Goal: Transaction & Acquisition: Download file/media

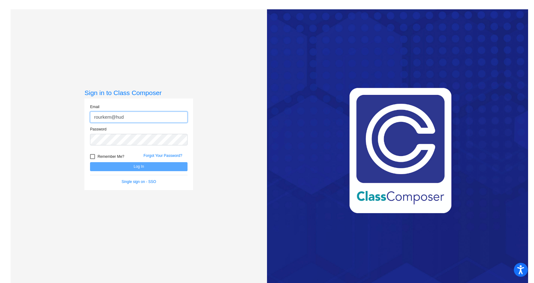
type input "[EMAIL_ADDRESS][PERSON_NAME][DOMAIN_NAME]"
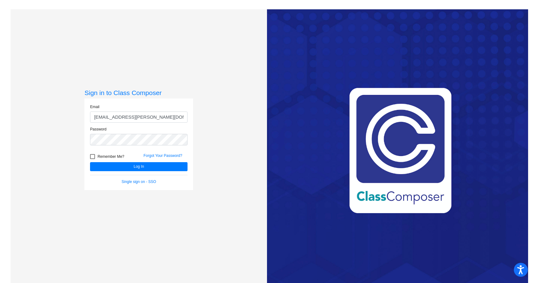
click at [91, 157] on div at bounding box center [92, 156] width 5 height 5
click at [92, 159] on input "Remember Me?" at bounding box center [92, 159] width 0 height 0
checkbox input "true"
click at [129, 166] on button "Log In" at bounding box center [139, 166] width 98 height 9
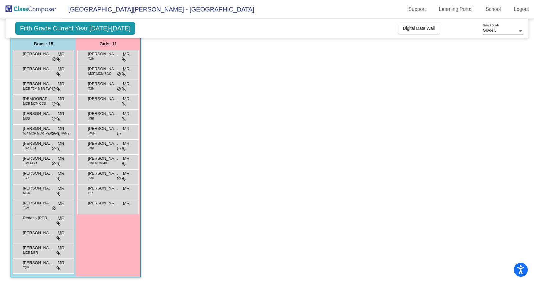
scroll to position [50, 0]
click at [59, 59] on icon at bounding box center [59, 59] width 4 height 4
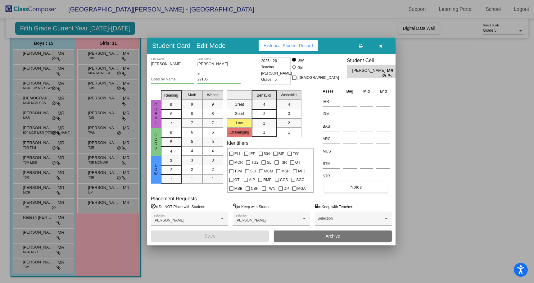
click at [426, 104] on div at bounding box center [267, 141] width 534 height 283
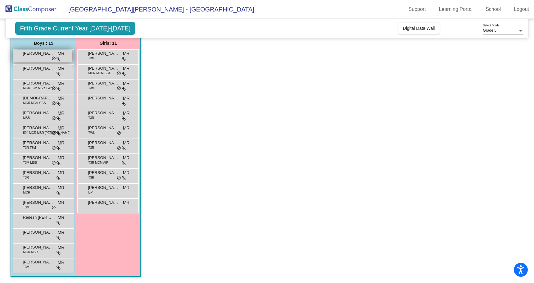
click at [43, 54] on span "Alexandre Lavignette" at bounding box center [38, 53] width 31 height 6
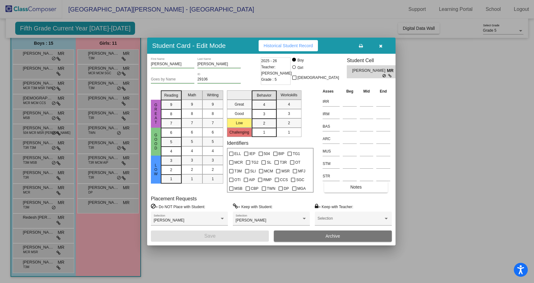
click at [28, 68] on div at bounding box center [267, 141] width 534 height 283
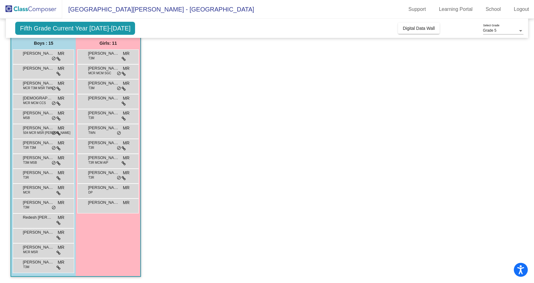
click at [28, 68] on span "Andrew Marrapese" at bounding box center [38, 68] width 31 height 6
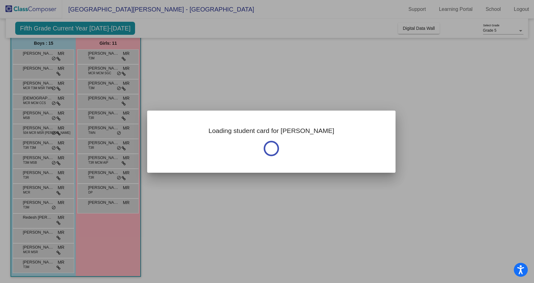
click at [28, 68] on div at bounding box center [267, 141] width 534 height 283
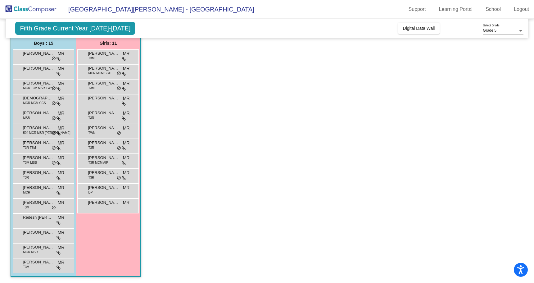
click at [28, 68] on span "Andrew Marrapese" at bounding box center [38, 68] width 31 height 6
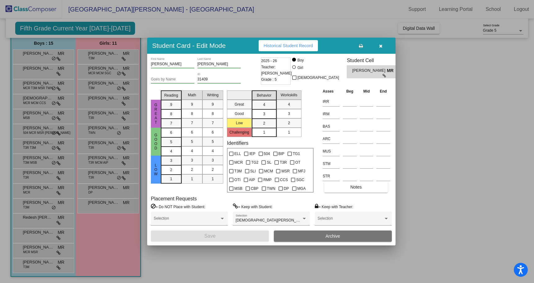
click at [22, 82] on div at bounding box center [267, 141] width 534 height 283
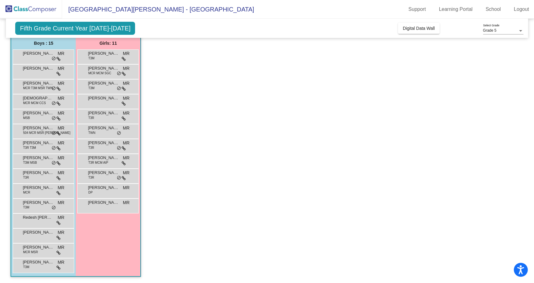
click at [22, 82] on div "Braeden Chulskiy MCR T3M MSR TWN MR lock do_not_disturb_alt" at bounding box center [42, 86] width 59 height 13
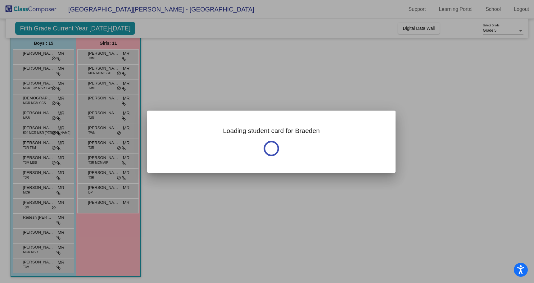
click at [22, 82] on div at bounding box center [267, 141] width 534 height 283
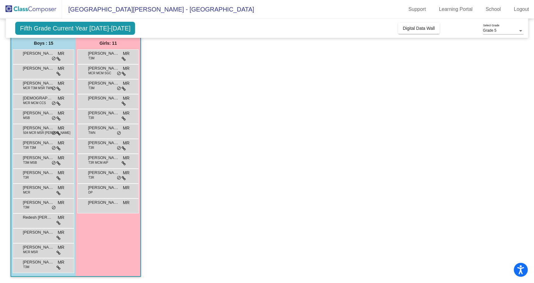
click at [22, 82] on div "Braeden Chulskiy MCR T3M MSR TWN MR lock do_not_disturb_alt" at bounding box center [42, 86] width 59 height 13
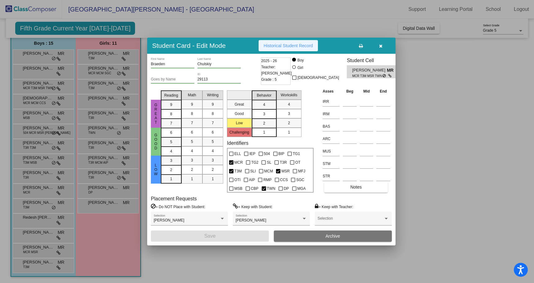
click at [291, 44] on span "Historical Student Record" at bounding box center [288, 45] width 49 height 5
click at [29, 54] on div at bounding box center [267, 141] width 534 height 283
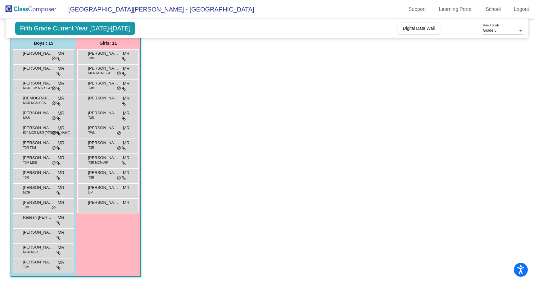
click at [29, 54] on span "Alexandre Lavignette" at bounding box center [38, 53] width 31 height 6
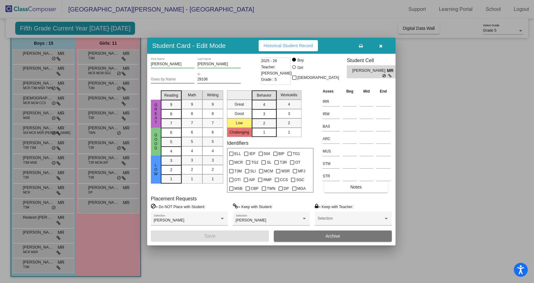
click at [288, 41] on button "Historical Student Record" at bounding box center [288, 45] width 59 height 11
click at [29, 87] on div at bounding box center [267, 141] width 534 height 283
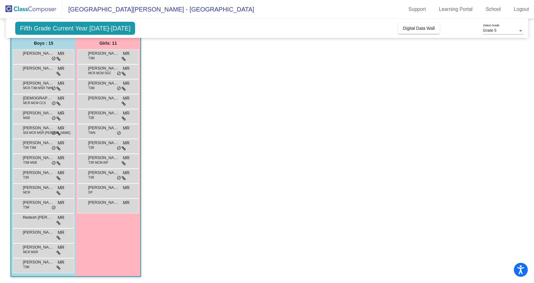
click at [29, 87] on span "MCR T3M MSR TWN" at bounding box center [38, 88] width 30 height 5
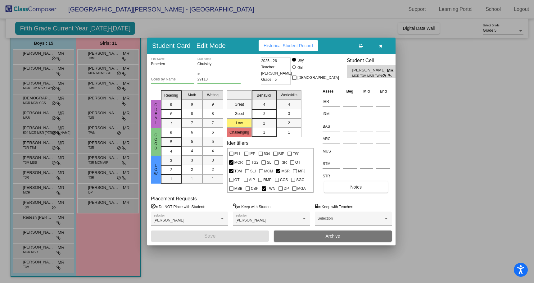
click at [277, 45] on span "Historical Student Record" at bounding box center [288, 45] width 49 height 5
click at [36, 117] on div at bounding box center [267, 141] width 534 height 283
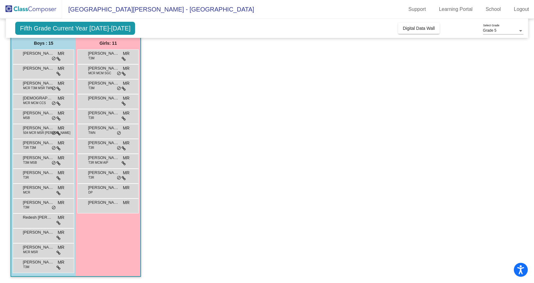
click at [36, 117] on div "Daniel Durachinsky MSB MR lock do_not_disturb_alt" at bounding box center [42, 115] width 59 height 13
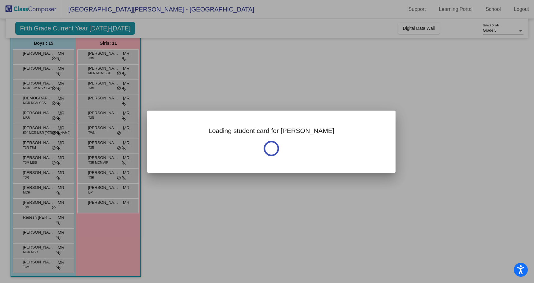
click at [36, 117] on div at bounding box center [267, 141] width 534 height 283
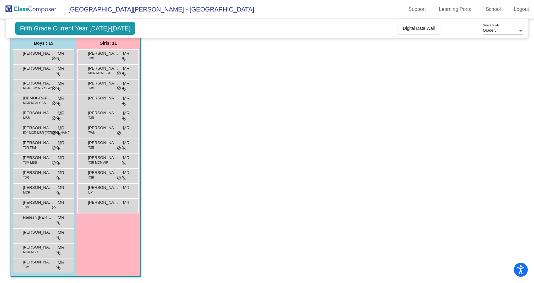
click at [36, 117] on div "Daniel Durachinsky MSB MR lock do_not_disturb_alt" at bounding box center [42, 115] width 59 height 13
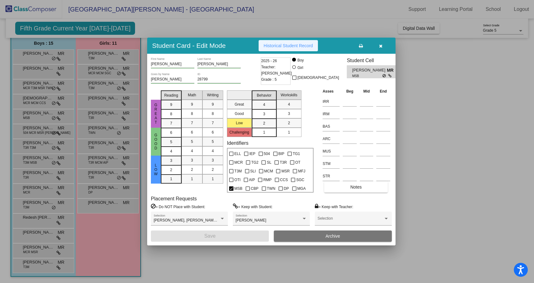
click at [301, 42] on button "Historical Student Record" at bounding box center [288, 45] width 59 height 11
click at [40, 129] on div at bounding box center [267, 141] width 534 height 283
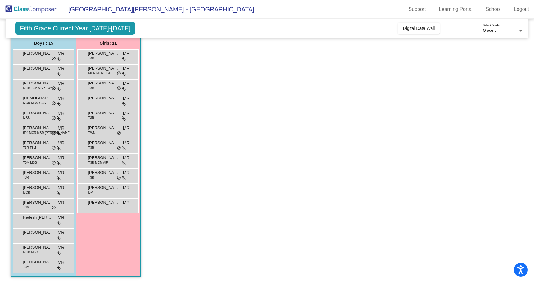
click at [40, 129] on span "Daniel Pena" at bounding box center [38, 128] width 31 height 6
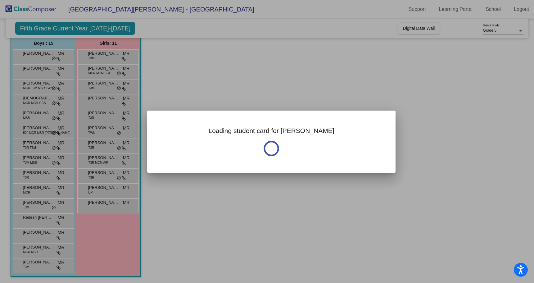
click at [40, 129] on div at bounding box center [267, 141] width 534 height 283
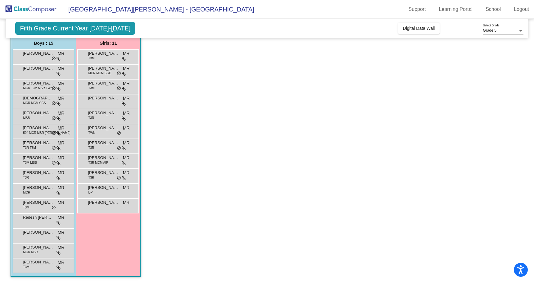
click at [40, 129] on span "Daniel Pena" at bounding box center [38, 128] width 31 height 6
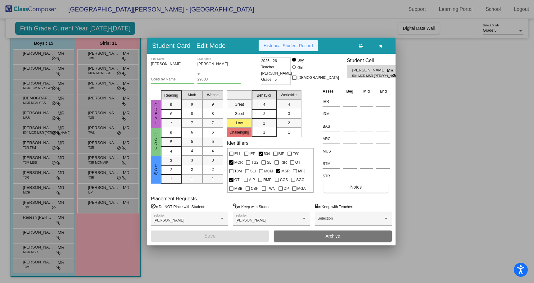
click at [282, 48] on span "Historical Student Record" at bounding box center [288, 45] width 49 height 5
click at [37, 147] on div at bounding box center [267, 141] width 534 height 283
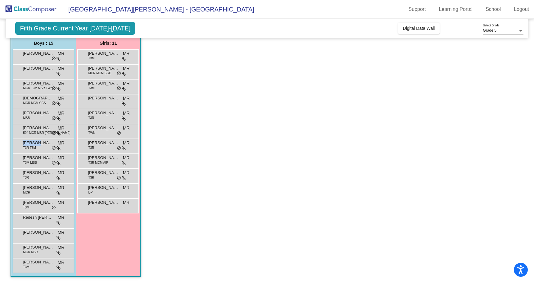
click at [37, 147] on div "Elijah Jerele T3R T3M MR lock do_not_disturb_alt" at bounding box center [42, 145] width 59 height 13
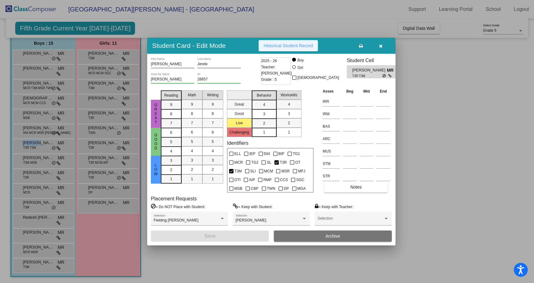
click at [283, 43] on span "Historical Student Record" at bounding box center [288, 45] width 49 height 5
click at [39, 160] on div at bounding box center [267, 141] width 534 height 283
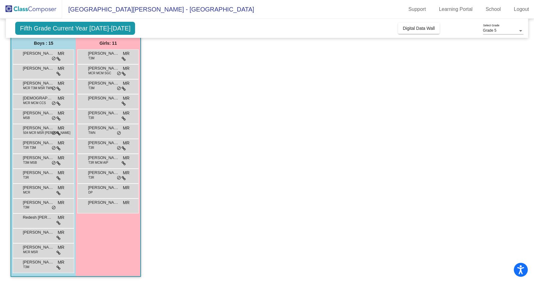
click at [39, 160] on span "Emmett Neumeyer" at bounding box center [38, 158] width 31 height 6
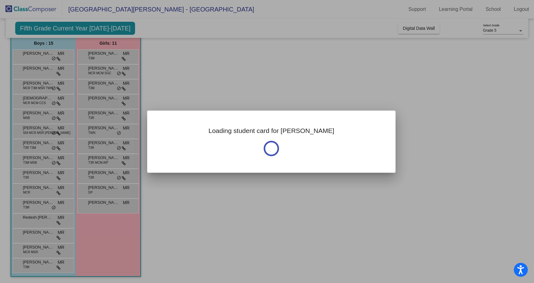
click at [39, 160] on div at bounding box center [267, 141] width 534 height 283
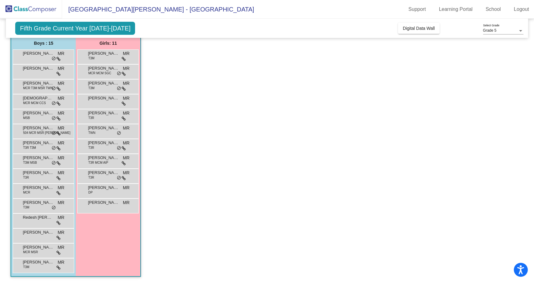
click at [39, 160] on span "Emmett Neumeyer" at bounding box center [38, 158] width 31 height 6
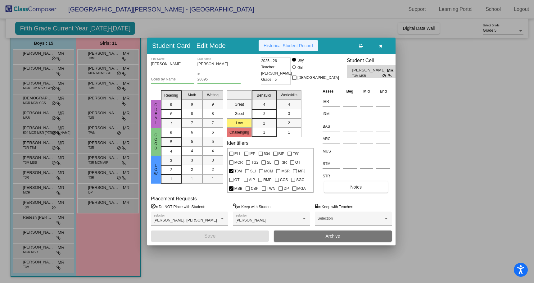
click at [284, 42] on button "Historical Student Record" at bounding box center [288, 45] width 59 height 11
click at [30, 176] on div at bounding box center [267, 141] width 534 height 283
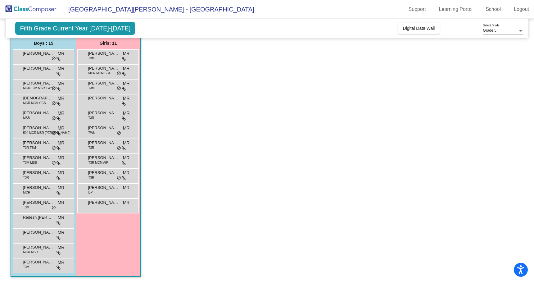
click at [30, 176] on div "Finley Larson T3R MR lock do_not_disturb_alt" at bounding box center [42, 175] width 59 height 13
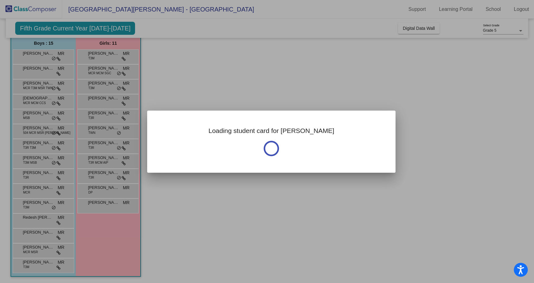
click at [30, 176] on div at bounding box center [267, 141] width 534 height 283
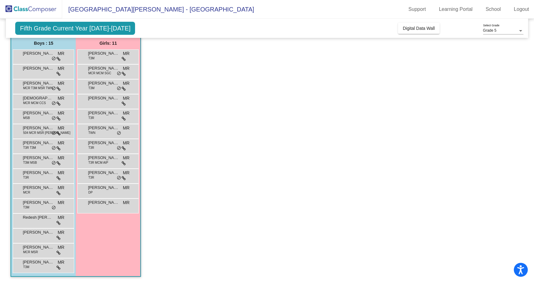
click at [30, 176] on div "Finley Larson T3R MR lock do_not_disturb_alt" at bounding box center [42, 175] width 59 height 13
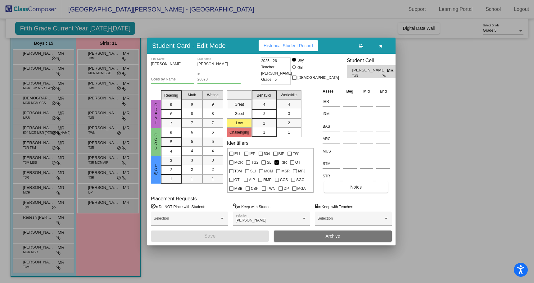
click at [297, 44] on span "Historical Student Record" at bounding box center [288, 45] width 49 height 5
click at [41, 192] on div at bounding box center [267, 141] width 534 height 283
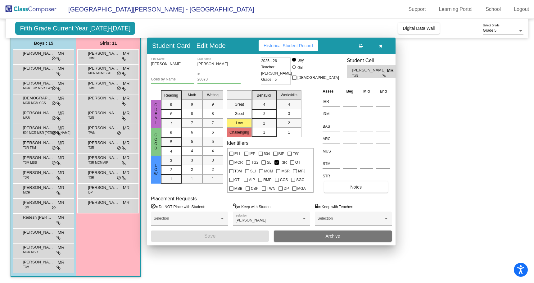
click at [41, 192] on div "Noah Pagan MCR MR lock do_not_disturb_alt" at bounding box center [42, 190] width 59 height 13
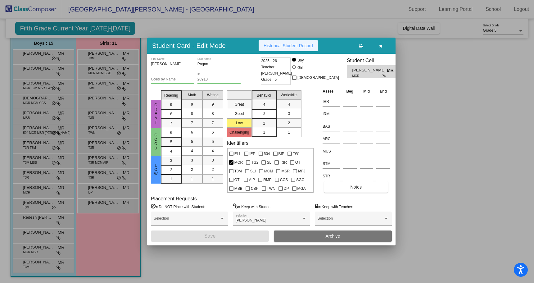
click at [297, 46] on span "Historical Student Record" at bounding box center [288, 45] width 49 height 5
click at [38, 207] on div at bounding box center [267, 141] width 534 height 283
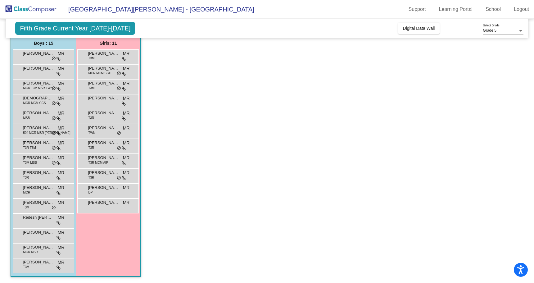
click at [38, 207] on div "Raymond Dietz T3M MR lock do_not_disturb_alt" at bounding box center [42, 205] width 59 height 13
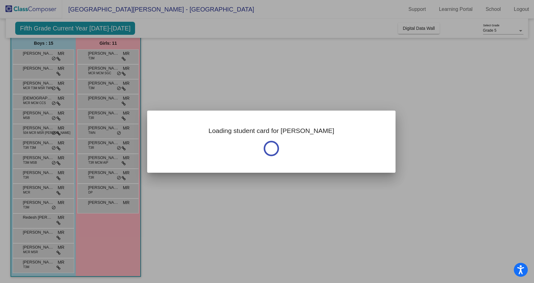
click at [38, 207] on div at bounding box center [267, 141] width 534 height 283
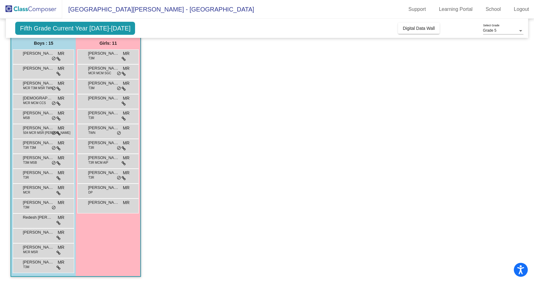
click at [38, 207] on div "Raymond Dietz T3M MR lock do_not_disturb_alt" at bounding box center [42, 205] width 59 height 13
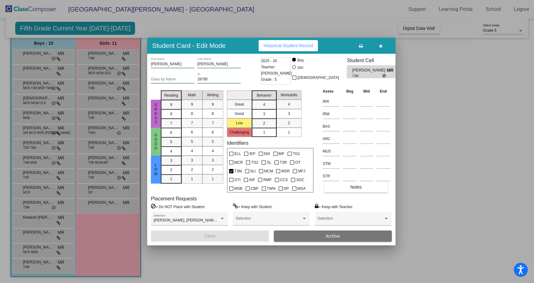
click at [279, 44] on span "Historical Student Record" at bounding box center [288, 45] width 49 height 5
click at [39, 220] on div at bounding box center [267, 141] width 534 height 283
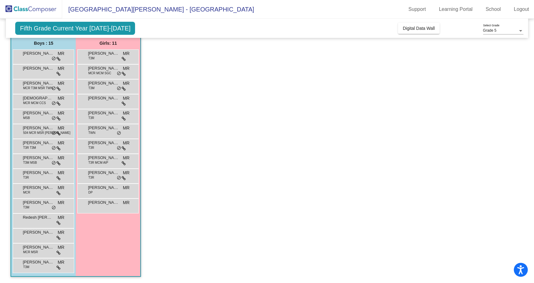
click at [39, 220] on span "Redesh Subba" at bounding box center [38, 217] width 31 height 6
click at [41, 206] on div "Raymond Dietz T3M MR lock do_not_disturb_alt" at bounding box center [42, 205] width 59 height 13
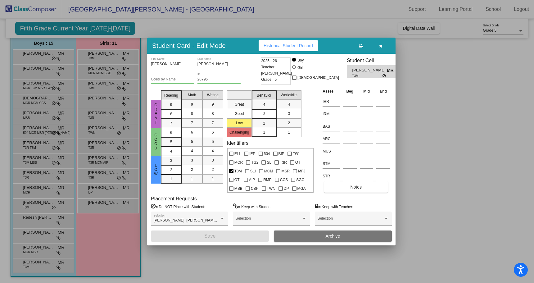
click at [39, 219] on div at bounding box center [267, 141] width 534 height 283
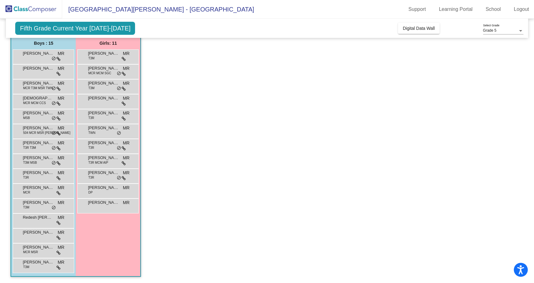
click at [39, 219] on span "Redesh Subba" at bounding box center [38, 217] width 31 height 6
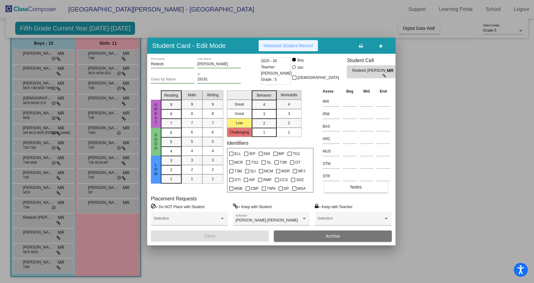
click at [286, 43] on span "Historical Student Record" at bounding box center [288, 45] width 49 height 5
click at [47, 233] on div at bounding box center [267, 141] width 534 height 283
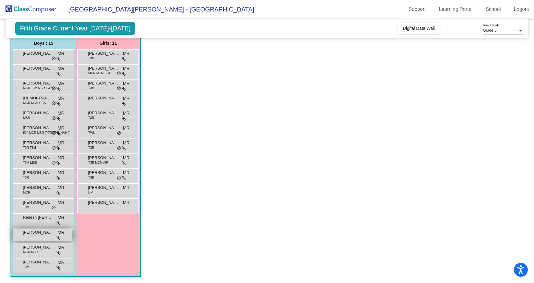
click at [44, 234] on span "Ryder Marinchek" at bounding box center [38, 232] width 31 height 6
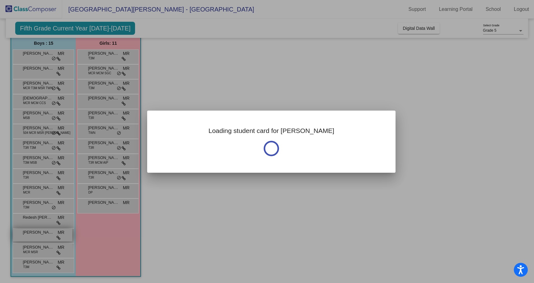
click at [44, 234] on div at bounding box center [267, 141] width 534 height 283
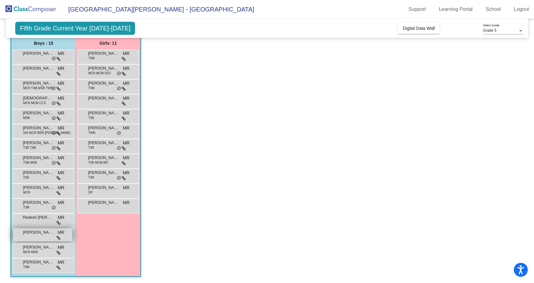
click at [42, 232] on span "Ryder Marinchek" at bounding box center [38, 232] width 31 height 6
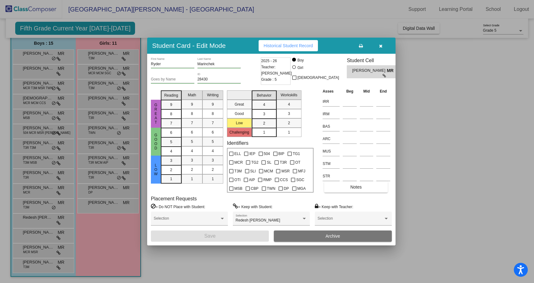
click at [289, 43] on span "Historical Student Record" at bounding box center [288, 45] width 49 height 5
click at [39, 248] on div at bounding box center [267, 141] width 534 height 283
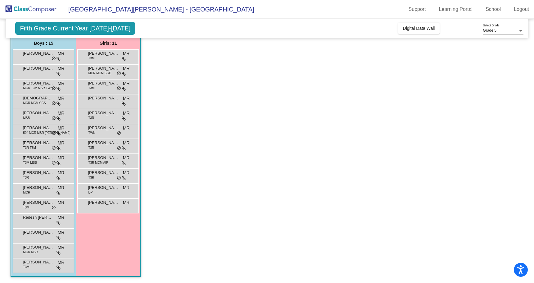
click at [39, 248] on span "Sriyan Yaragorla" at bounding box center [38, 247] width 31 height 6
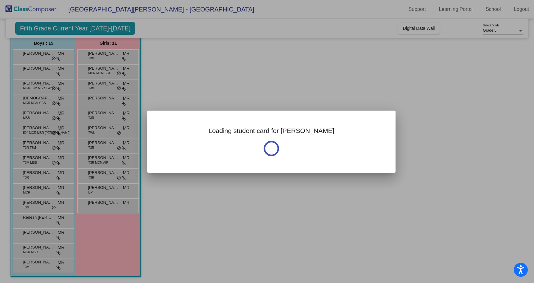
click at [39, 248] on div at bounding box center [267, 141] width 534 height 283
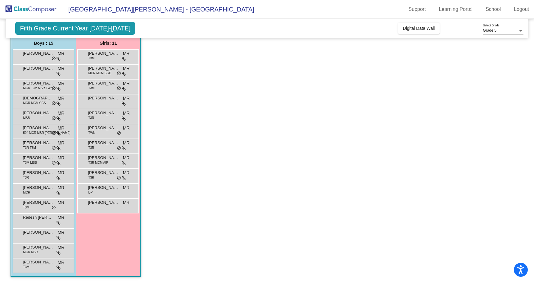
click at [39, 248] on span "Sriyan Yaragorla" at bounding box center [38, 247] width 31 height 6
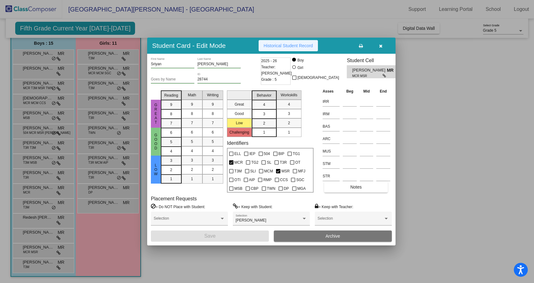
click at [271, 44] on span "Historical Student Record" at bounding box center [288, 45] width 49 height 5
click at [33, 266] on div at bounding box center [267, 141] width 534 height 283
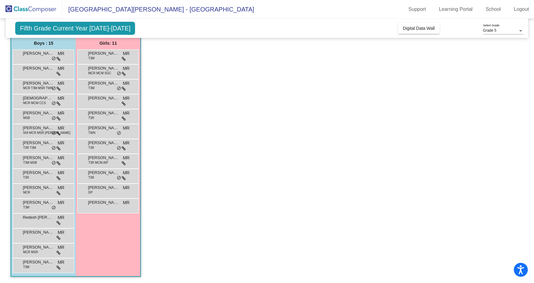
click at [33, 266] on div "Titus Borra T3M MR lock do_not_disturb_alt" at bounding box center [42, 264] width 59 height 13
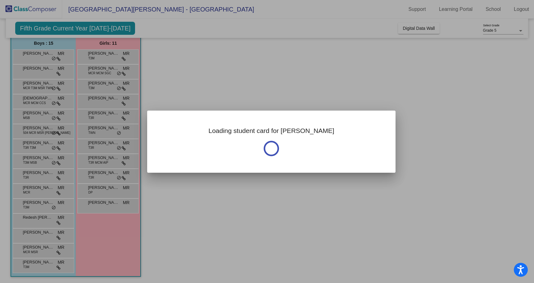
click at [33, 266] on div at bounding box center [267, 141] width 534 height 283
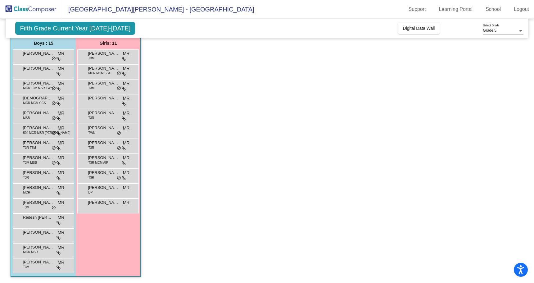
click at [33, 266] on div "Titus Borra T3M MR lock do_not_disturb_alt" at bounding box center [42, 264] width 59 height 13
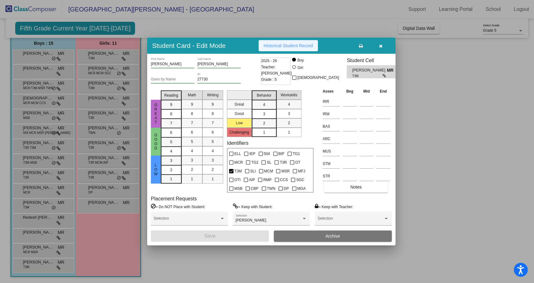
click at [284, 44] on span "Historical Student Record" at bounding box center [288, 45] width 49 height 5
click at [109, 56] on div at bounding box center [267, 141] width 534 height 283
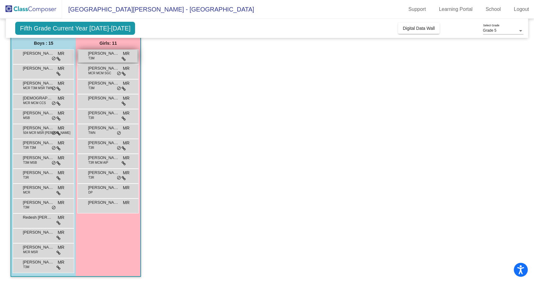
click at [107, 54] on span "Abigail Soirefman" at bounding box center [103, 53] width 31 height 6
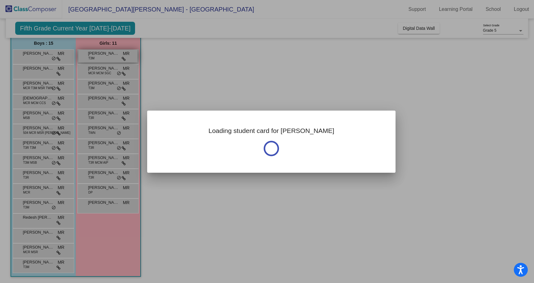
click at [107, 54] on div at bounding box center [267, 141] width 534 height 283
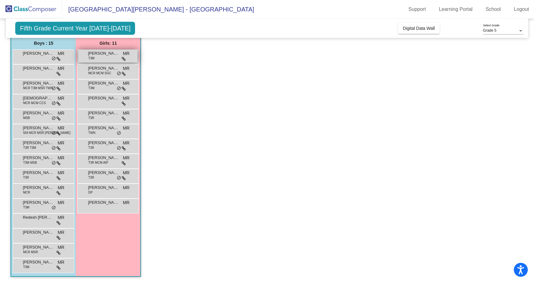
click at [107, 54] on span "Abigail Soirefman" at bounding box center [103, 53] width 31 height 6
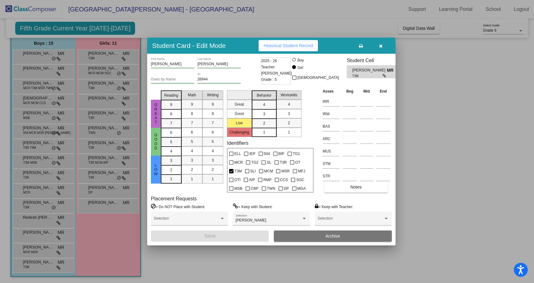
click at [282, 44] on span "Historical Student Record" at bounding box center [288, 45] width 49 height 5
click at [111, 73] on div at bounding box center [267, 141] width 534 height 283
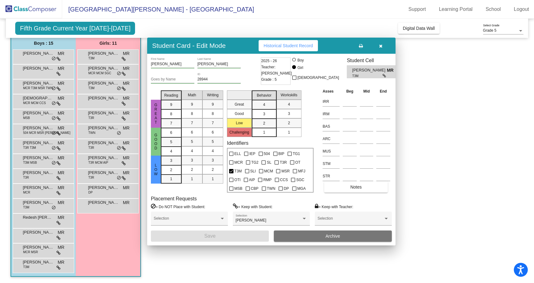
click at [111, 73] on span "MCR MCM SGC" at bounding box center [99, 73] width 23 height 5
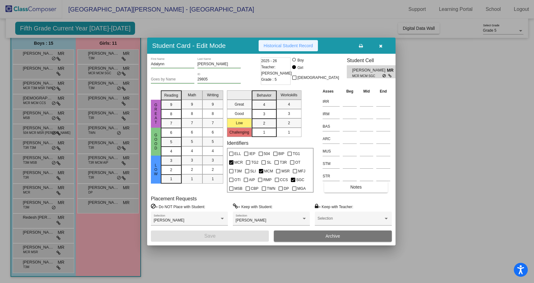
click at [303, 45] on span "Historical Student Record" at bounding box center [288, 45] width 49 height 5
click at [94, 86] on div at bounding box center [267, 141] width 534 height 283
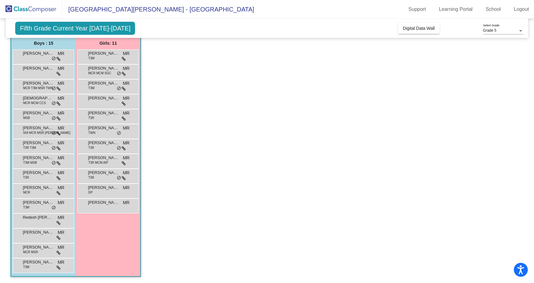
click at [94, 86] on span "T3M" at bounding box center [91, 88] width 6 height 5
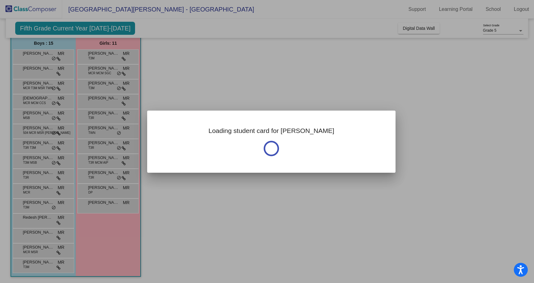
click at [94, 86] on div at bounding box center [267, 141] width 534 height 283
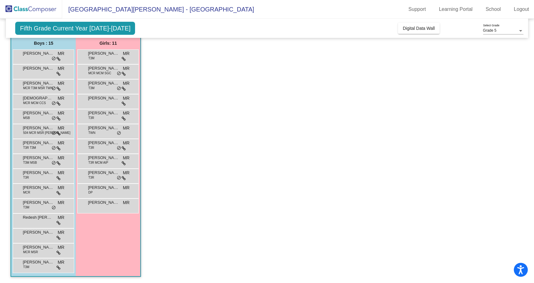
click at [94, 86] on span "T3M" at bounding box center [91, 88] width 6 height 5
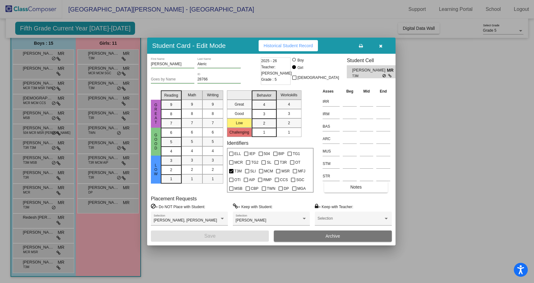
click at [291, 45] on span "Historical Student Record" at bounding box center [288, 45] width 49 height 5
click at [102, 101] on div at bounding box center [267, 141] width 534 height 283
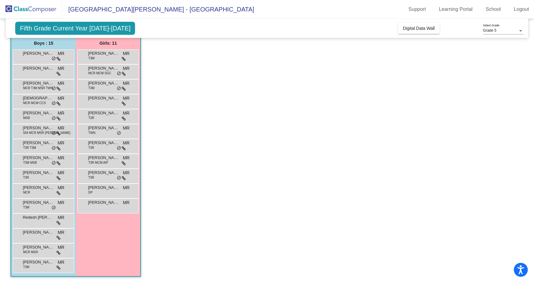
click at [102, 101] on div "Bridget Adair MR lock do_not_disturb_alt" at bounding box center [107, 100] width 59 height 13
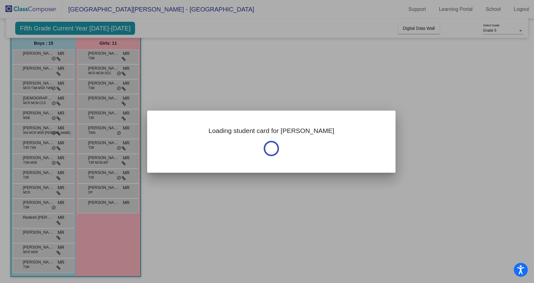
click at [102, 101] on div at bounding box center [267, 141] width 534 height 283
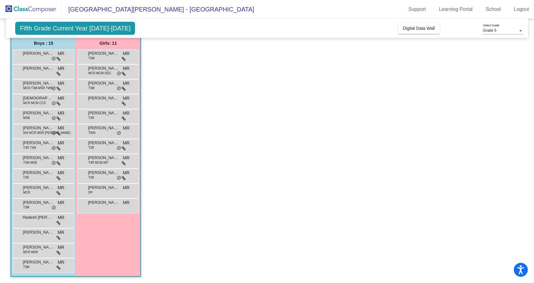
click at [102, 101] on div "Bridget Adair MR lock do_not_disturb_alt" at bounding box center [107, 100] width 59 height 13
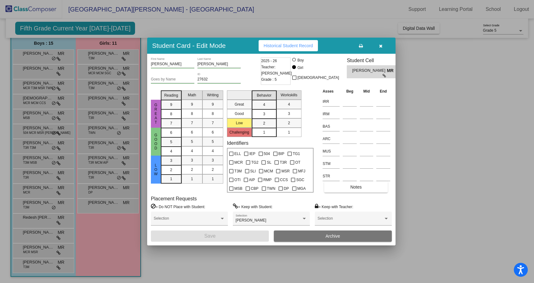
click at [306, 43] on button "Historical Student Record" at bounding box center [288, 45] width 59 height 11
click at [107, 118] on div at bounding box center [267, 141] width 534 height 283
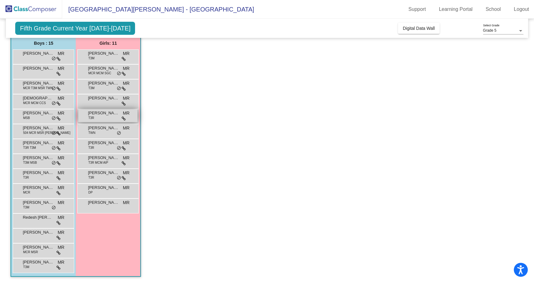
click at [107, 117] on div "Daphne Beddell T3R MR lock do_not_disturb_alt" at bounding box center [107, 115] width 59 height 13
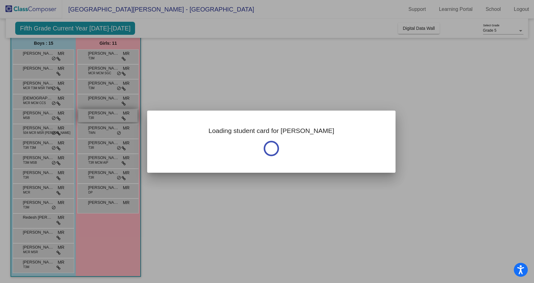
click at [107, 117] on div at bounding box center [267, 141] width 534 height 283
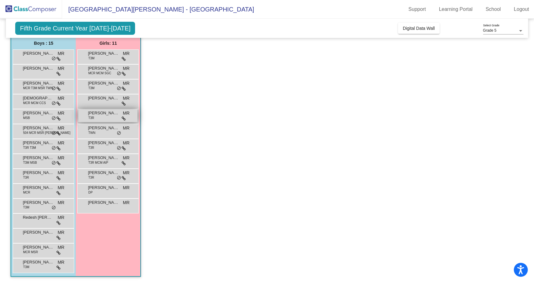
click at [107, 117] on div "Daphne Beddell T3R MR lock do_not_disturb_alt" at bounding box center [107, 115] width 59 height 13
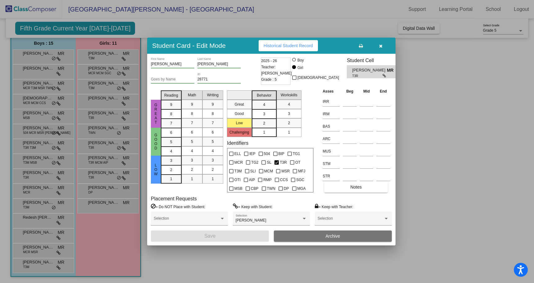
click at [276, 47] on span "Historical Student Record" at bounding box center [288, 45] width 49 height 5
click at [96, 130] on div at bounding box center [267, 141] width 534 height 283
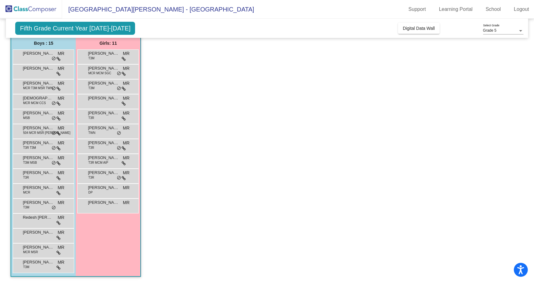
click at [96, 130] on span "Erin Skinner" at bounding box center [103, 128] width 31 height 6
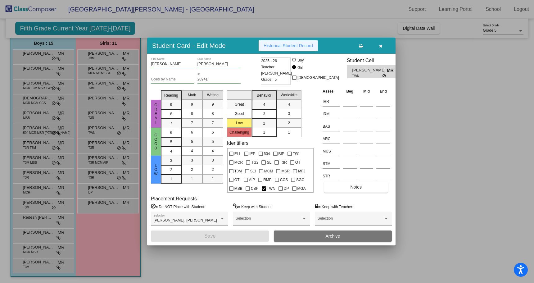
click at [306, 47] on span "Historical Student Record" at bounding box center [288, 45] width 49 height 5
click at [97, 143] on div at bounding box center [267, 141] width 534 height 283
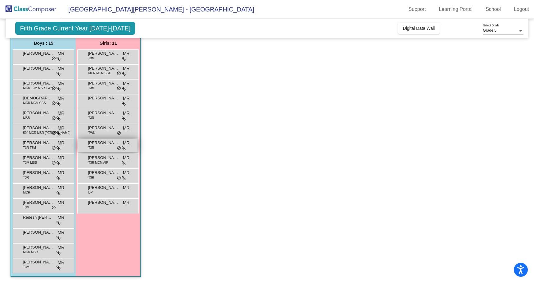
click at [97, 143] on span "Pearl Moran" at bounding box center [103, 143] width 31 height 6
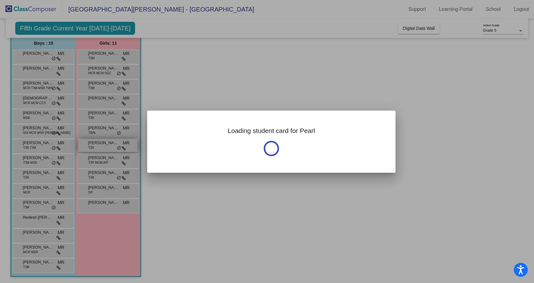
click at [97, 143] on div at bounding box center [267, 141] width 534 height 283
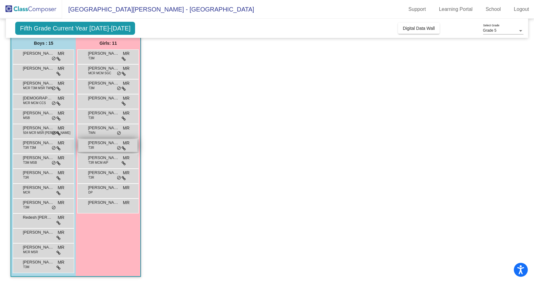
click at [98, 143] on span "Pearl Moran" at bounding box center [103, 143] width 31 height 6
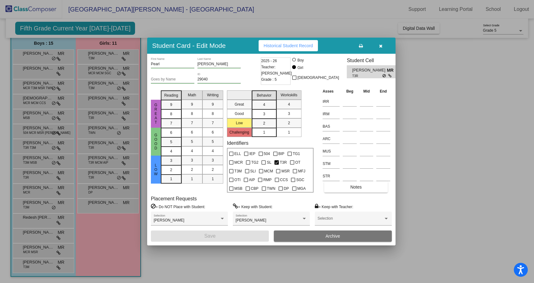
click at [294, 45] on span "Historical Student Record" at bounding box center [288, 45] width 49 height 5
click at [102, 157] on div at bounding box center [267, 141] width 534 height 283
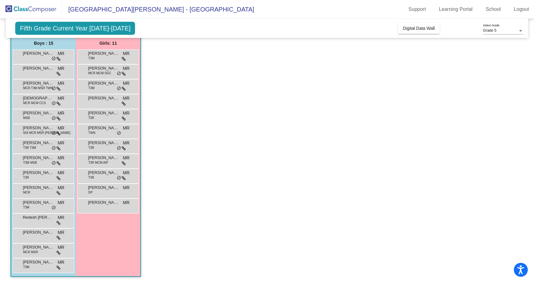
click at [102, 157] on span "Regina Morris" at bounding box center [103, 158] width 31 height 6
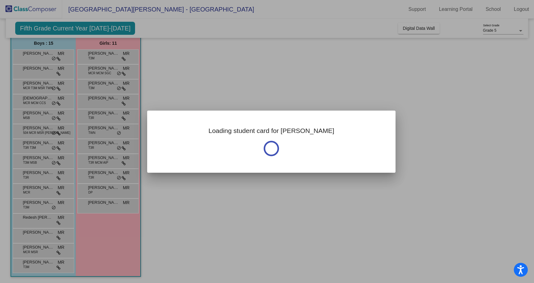
click at [102, 157] on div at bounding box center [267, 141] width 534 height 283
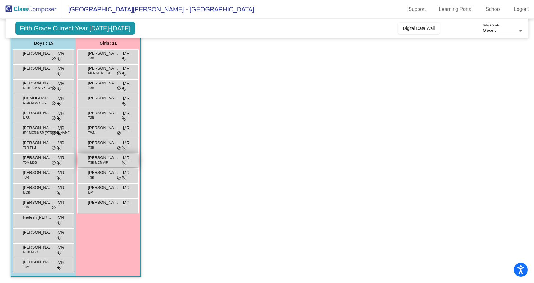
click at [102, 157] on span "Regina Morris" at bounding box center [103, 158] width 31 height 6
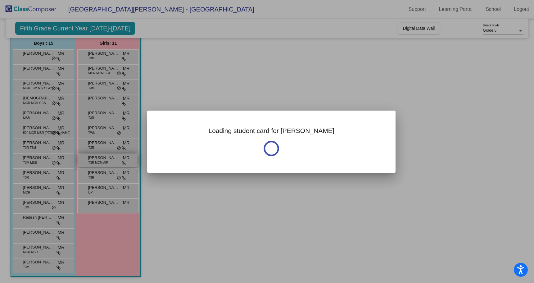
click at [102, 157] on div at bounding box center [267, 141] width 534 height 283
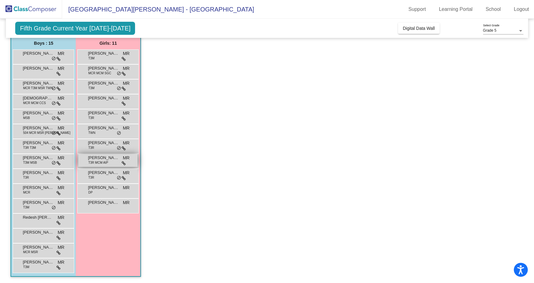
click at [102, 157] on span "Regina Morris" at bounding box center [103, 158] width 31 height 6
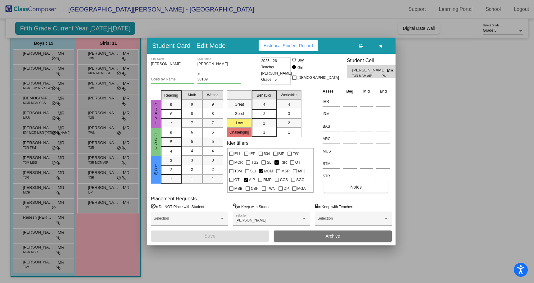
click at [296, 46] on span "Historical Student Record" at bounding box center [288, 45] width 49 height 5
click at [100, 175] on div at bounding box center [267, 141] width 534 height 283
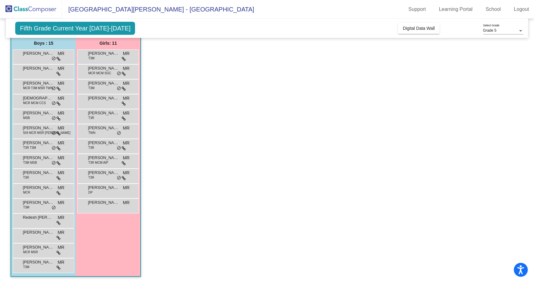
click at [100, 175] on span "Scarlett Richards" at bounding box center [103, 173] width 31 height 6
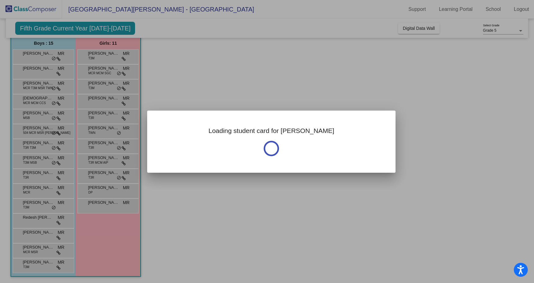
click at [100, 175] on div at bounding box center [267, 141] width 534 height 283
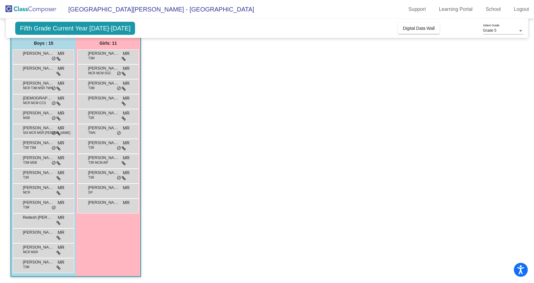
click at [100, 175] on span "Scarlett Richards" at bounding box center [103, 173] width 31 height 6
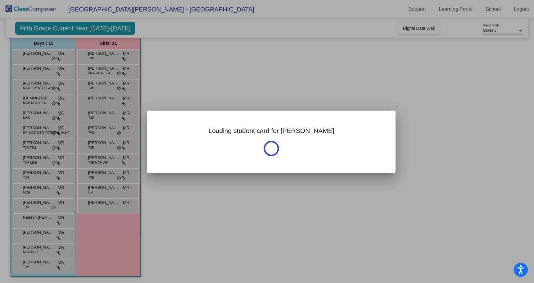
click at [100, 175] on div at bounding box center [267, 141] width 534 height 283
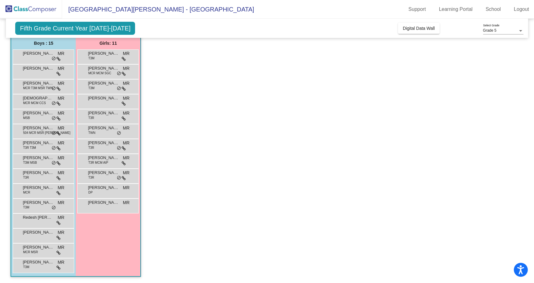
click at [100, 175] on span "Scarlett Richards" at bounding box center [103, 173] width 31 height 6
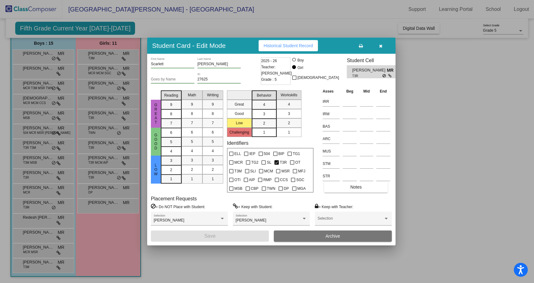
click at [285, 44] on span "Historical Student Record" at bounding box center [288, 45] width 49 height 5
click at [92, 188] on div at bounding box center [267, 141] width 534 height 283
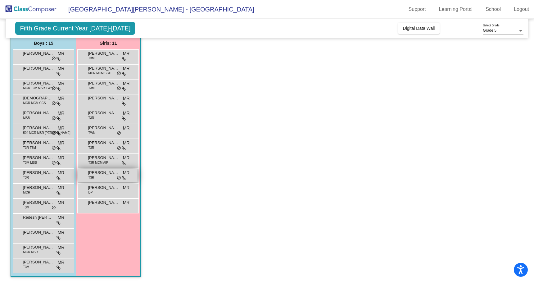
click at [104, 175] on span "Scarlett Richards" at bounding box center [103, 173] width 31 height 6
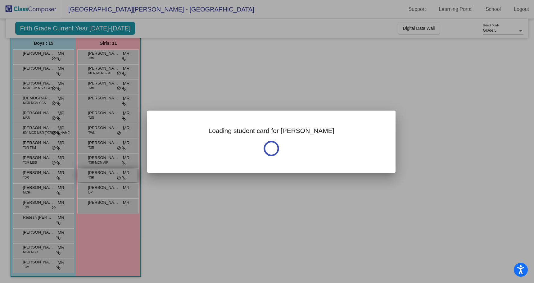
click at [104, 175] on div at bounding box center [267, 141] width 534 height 283
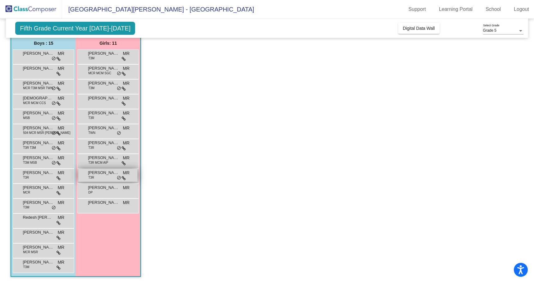
click at [102, 176] on div "Scarlett Richards T3R MR lock do_not_disturb_alt" at bounding box center [107, 175] width 59 height 13
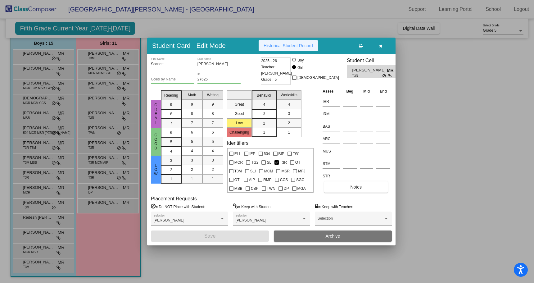
click at [287, 46] on span "Historical Student Record" at bounding box center [288, 45] width 49 height 5
click at [98, 189] on div at bounding box center [267, 141] width 534 height 283
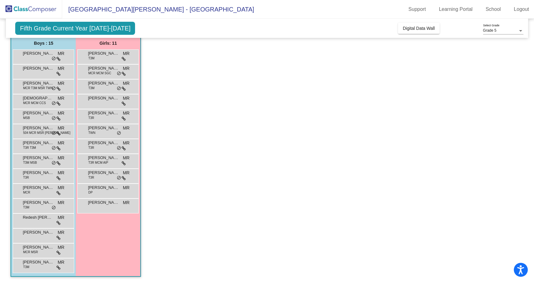
click at [98, 189] on span "Sophia Warasi" at bounding box center [103, 187] width 31 height 6
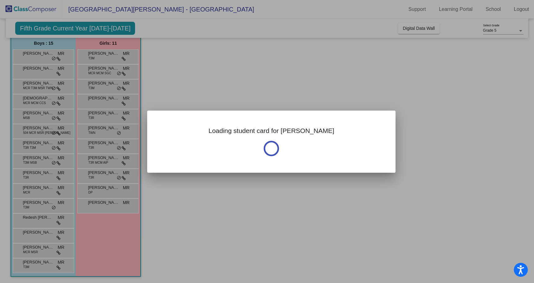
click at [98, 189] on div at bounding box center [267, 141] width 534 height 283
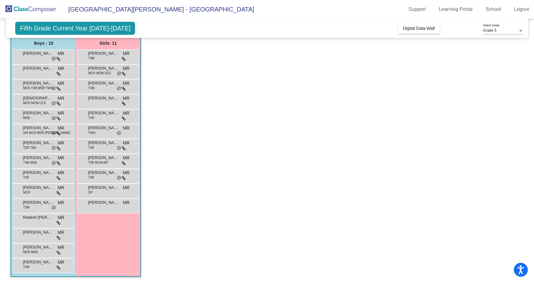
click at [98, 189] on span "Sophia Warasi" at bounding box center [103, 187] width 31 height 6
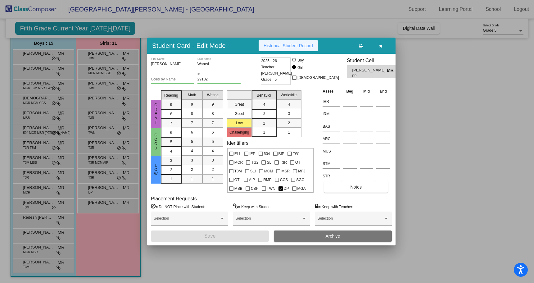
click at [292, 40] on button "Historical Student Record" at bounding box center [288, 45] width 59 height 11
click at [96, 206] on div at bounding box center [267, 141] width 534 height 283
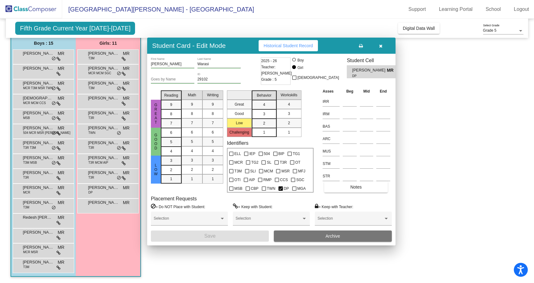
click at [96, 206] on div "Vivian Knooihuizen MR lock do_not_disturb_alt" at bounding box center [107, 205] width 59 height 13
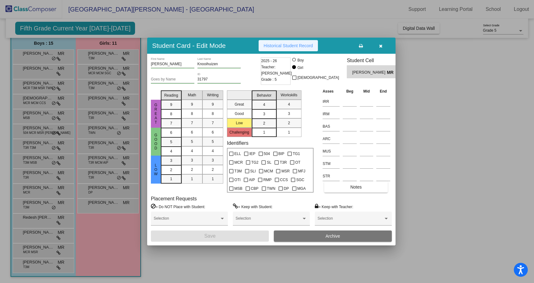
click at [279, 43] on span "Historical Student Record" at bounding box center [288, 45] width 49 height 5
click at [450, 86] on div at bounding box center [267, 141] width 534 height 283
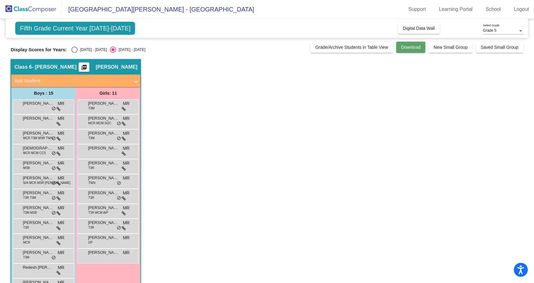
click at [408, 49] on span "Download" at bounding box center [410, 47] width 19 height 5
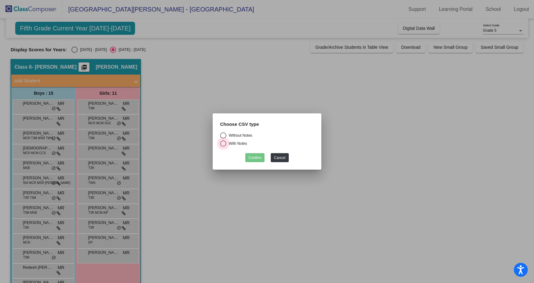
click at [224, 144] on div "Select an option" at bounding box center [223, 143] width 6 height 6
click at [223, 147] on input "With Notes" at bounding box center [223, 147] width 0 height 0
radio input "true"
click at [259, 158] on button "Confirm" at bounding box center [254, 157] width 19 height 9
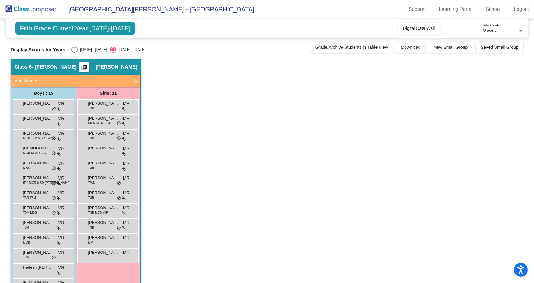
click at [189, 243] on app-classroom "Class 6 - Marie Rourke picture_as_pdf Marie Rourke Add Student First Name Last …" at bounding box center [267, 196] width 513 height 274
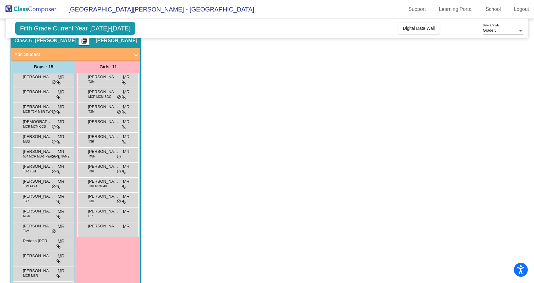
scroll to position [50, 0]
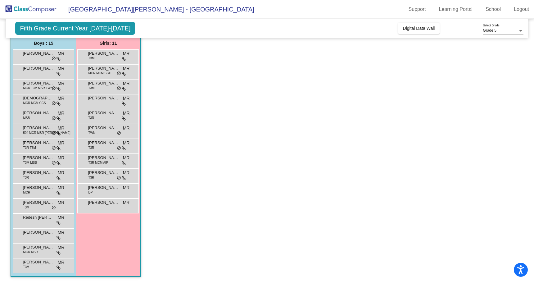
click at [115, 25] on span "Fifth Grade Current Year 2025-2026" at bounding box center [75, 28] width 120 height 13
click at [496, 29] on span "Grade 5" at bounding box center [489, 30] width 13 height 4
click at [496, 29] on span "Grade 5" at bounding box center [503, 30] width 40 height 11
click at [100, 5] on span "East Woods Intermediate School - Marie" at bounding box center [158, 9] width 192 height 10
click at [73, 29] on span "Fifth Grade Current Year 2025-2026" at bounding box center [75, 28] width 120 height 13
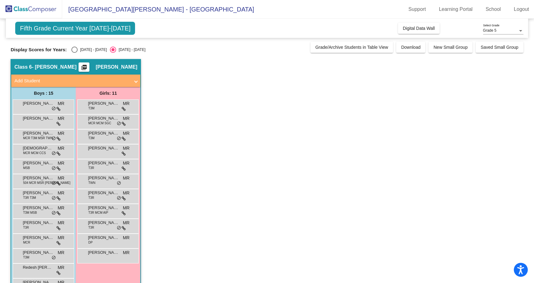
click at [169, 8] on span "East Woods Intermediate School - Marie" at bounding box center [158, 9] width 192 height 10
click at [69, 25] on span "Fifth Grade Current Year 2025-2026" at bounding box center [75, 28] width 120 height 13
click at [88, 68] on mat-icon "picture_as_pdf" at bounding box center [83, 68] width 7 height 9
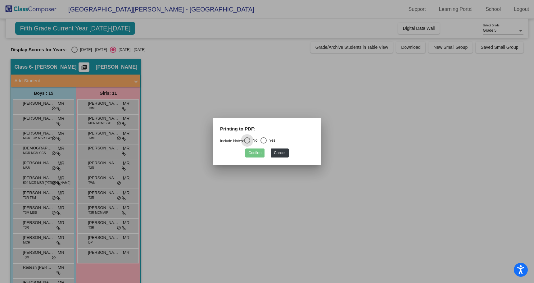
click at [267, 139] on div "Select an option" at bounding box center [264, 140] width 6 height 6
click at [264, 143] on input "Yes" at bounding box center [263, 143] width 0 height 0
radio input "true"
click at [261, 151] on button "Confirm" at bounding box center [254, 152] width 19 height 9
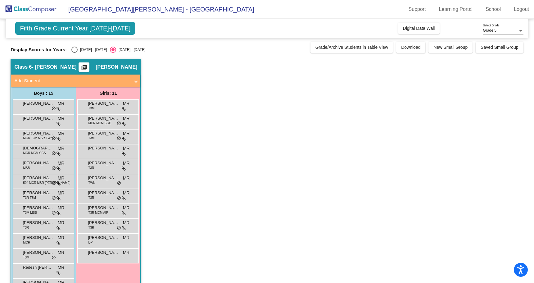
click at [80, 23] on span "Fifth Grade Current Year 2025-2026" at bounding box center [75, 28] width 120 height 13
